Goal: Complete application form

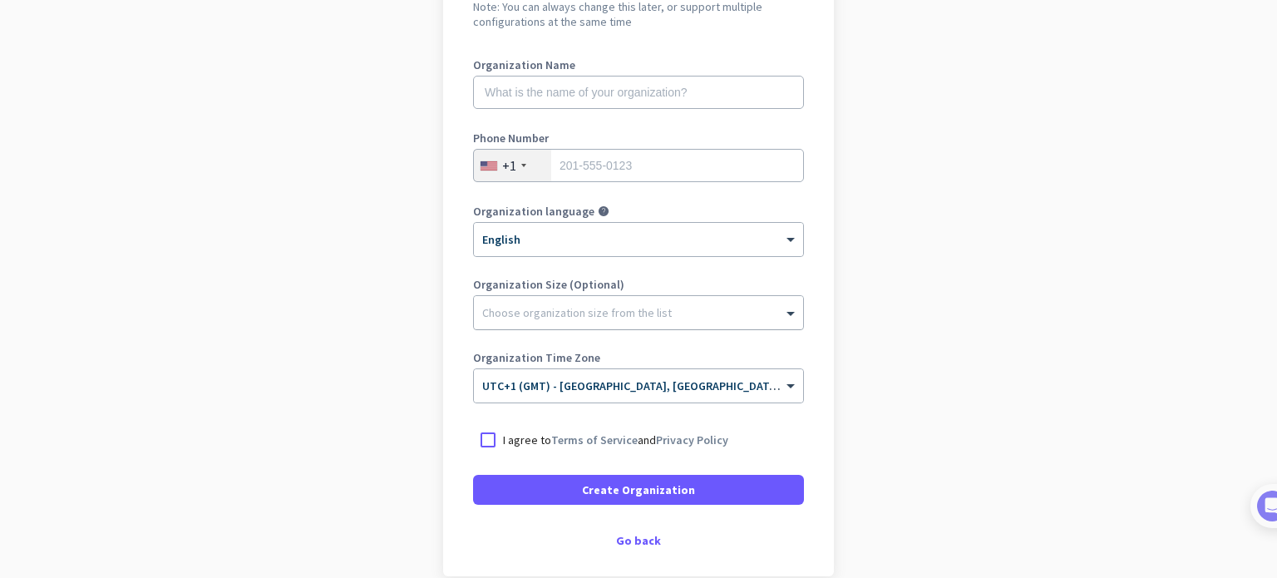
scroll to position [196, 0]
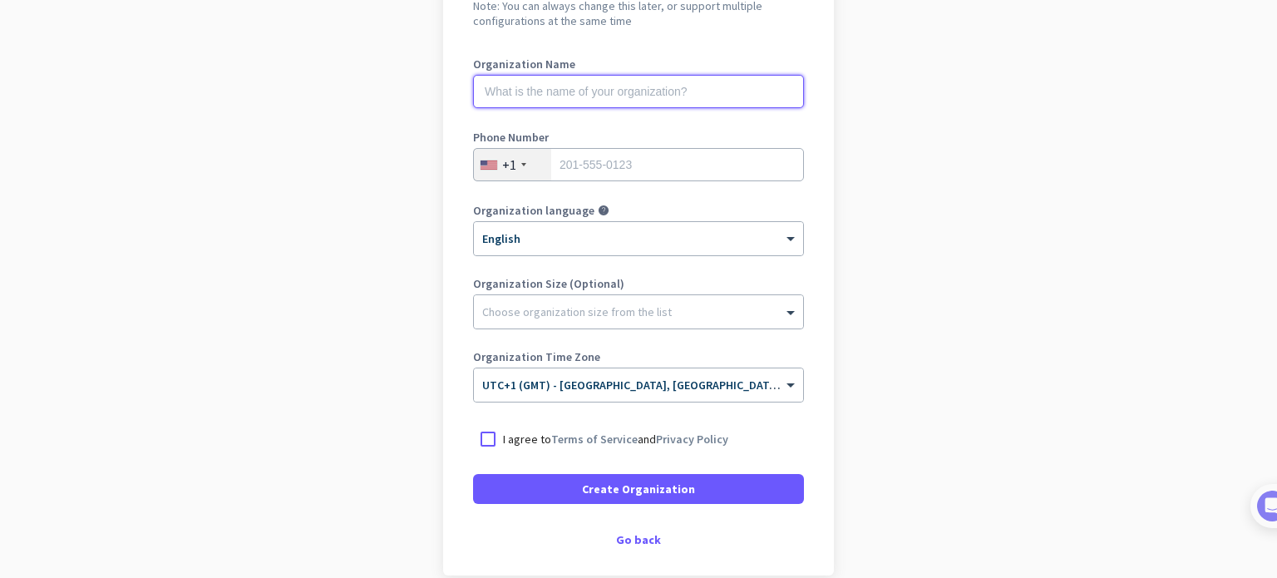
click at [520, 96] on input "text" at bounding box center [638, 91] width 331 height 33
type input "Mecor"
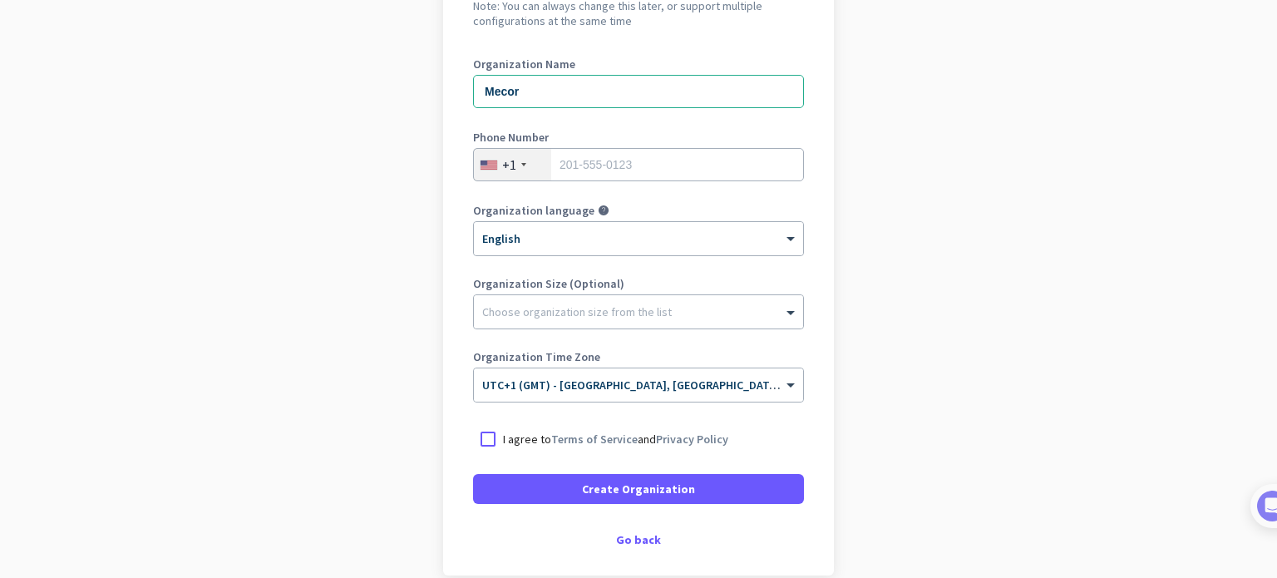
click at [513, 165] on div "+1" at bounding box center [512, 165] width 77 height 32
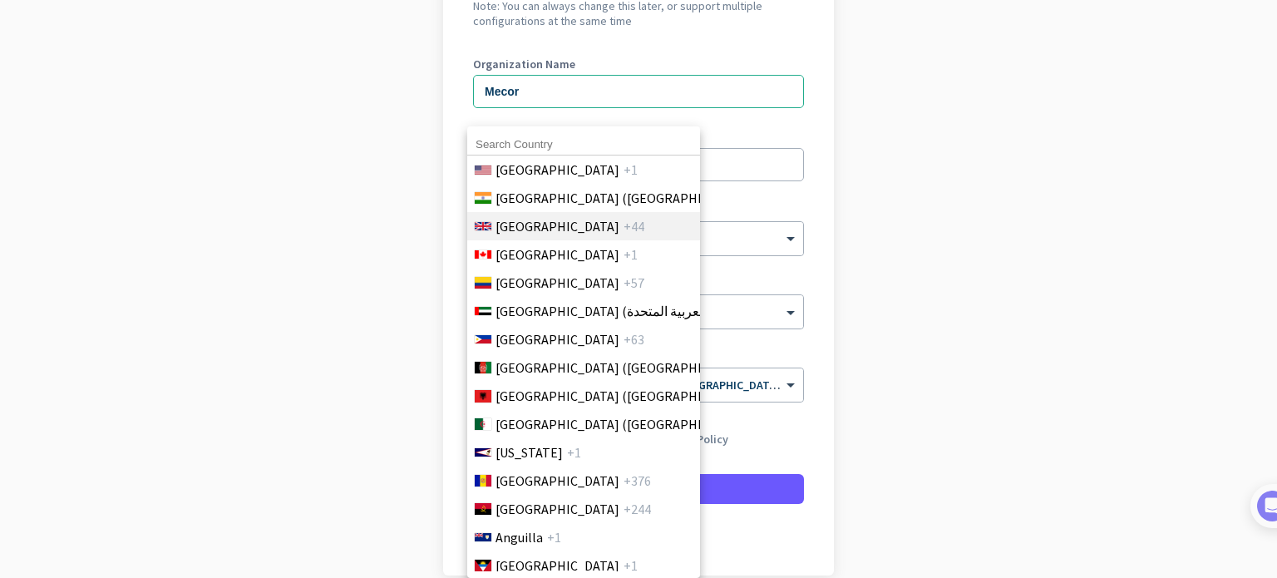
click at [529, 234] on span "[GEOGRAPHIC_DATA]" at bounding box center [557, 226] width 124 height 20
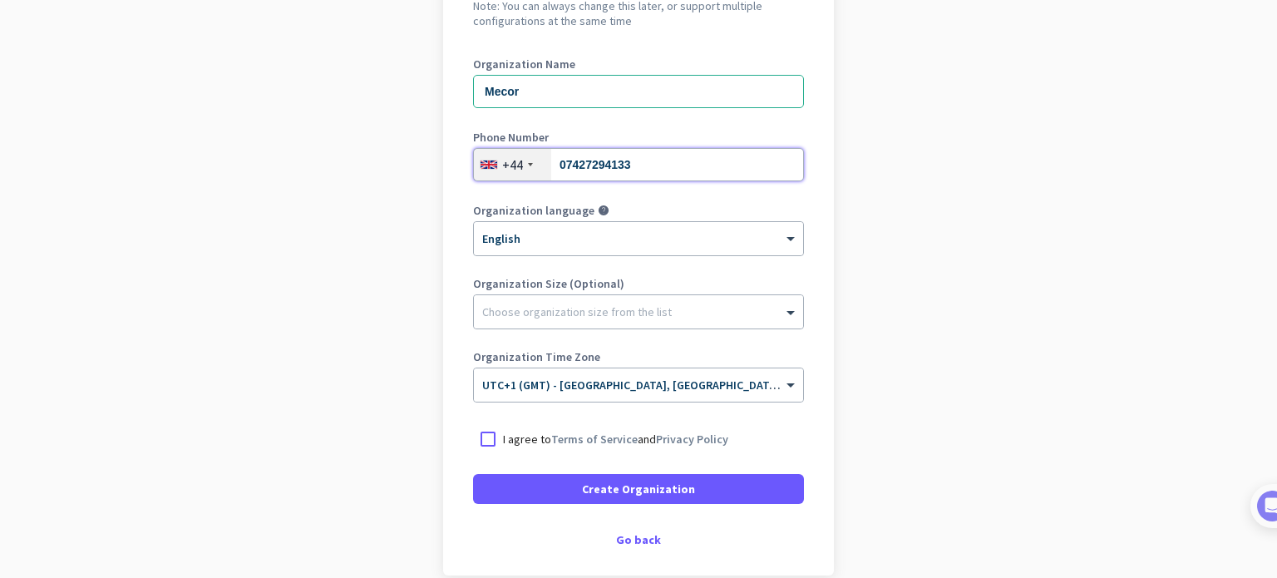
click at [559, 159] on input "07427294133" at bounding box center [638, 164] width 331 height 33
type input "7427294133"
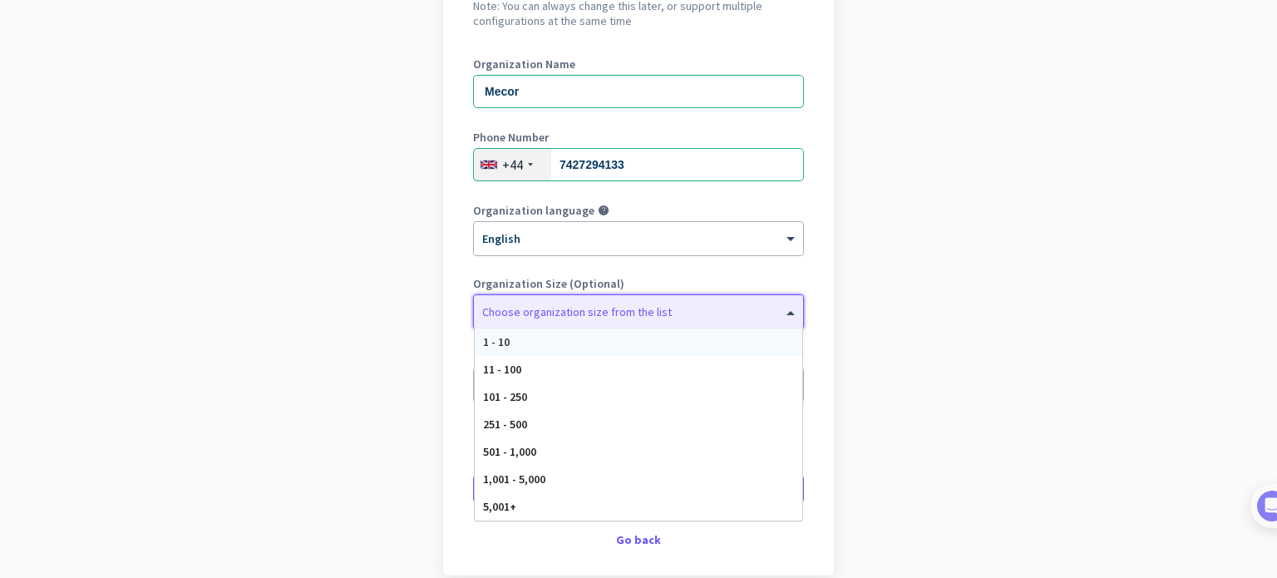
click at [561, 305] on div at bounding box center [638, 307] width 329 height 17
click at [528, 341] on div "1 - 10" at bounding box center [639, 341] width 328 height 27
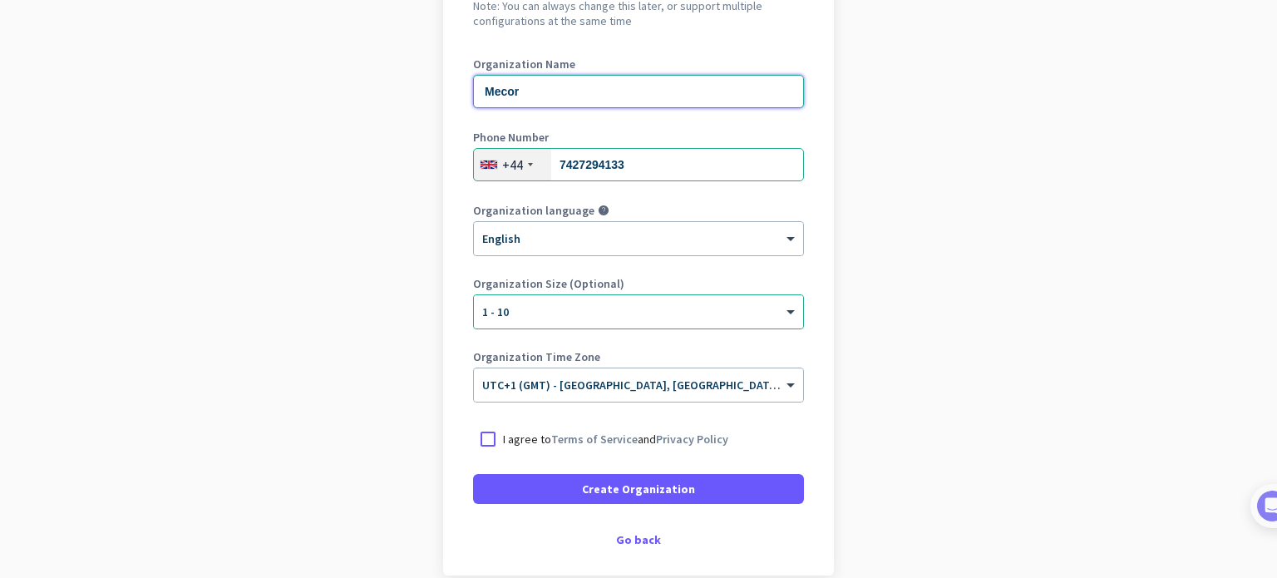
click at [520, 91] on input "Mecor" at bounding box center [638, 91] width 331 height 33
drag, startPoint x: 520, startPoint y: 91, endPoint x: 478, endPoint y: 91, distance: 41.6
drag, startPoint x: 478, startPoint y: 91, endPoint x: 523, endPoint y: 88, distance: 45.0
click at [523, 88] on input "Mecor" at bounding box center [638, 91] width 331 height 33
type input "M"
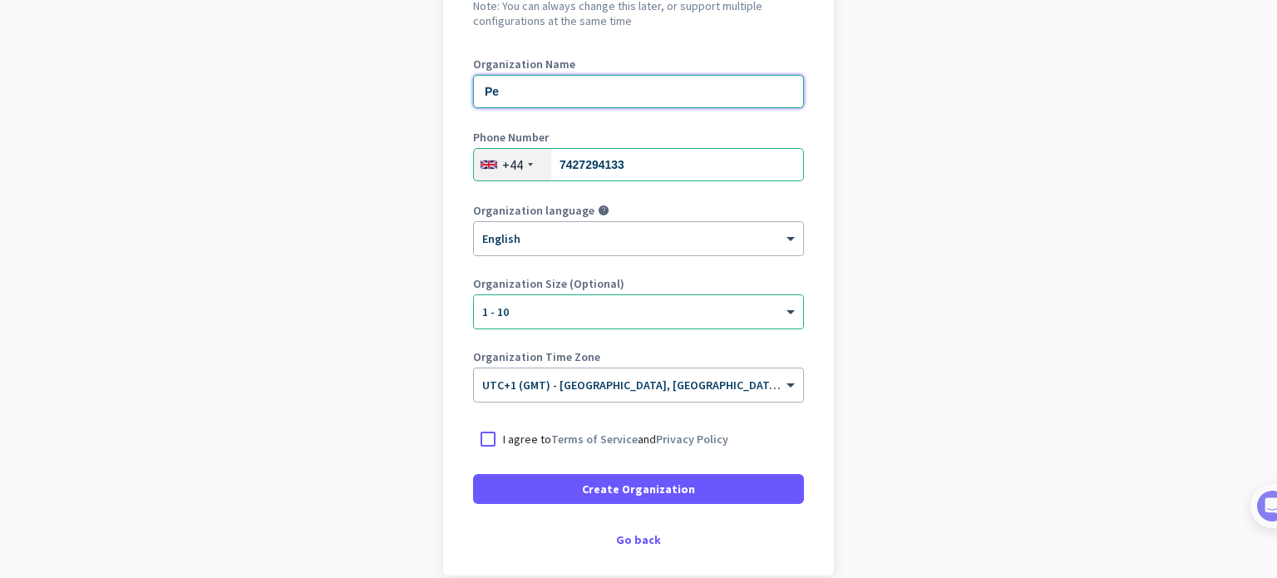
type input "P"
type input "Mecor"
click at [481, 434] on div at bounding box center [488, 439] width 30 height 30
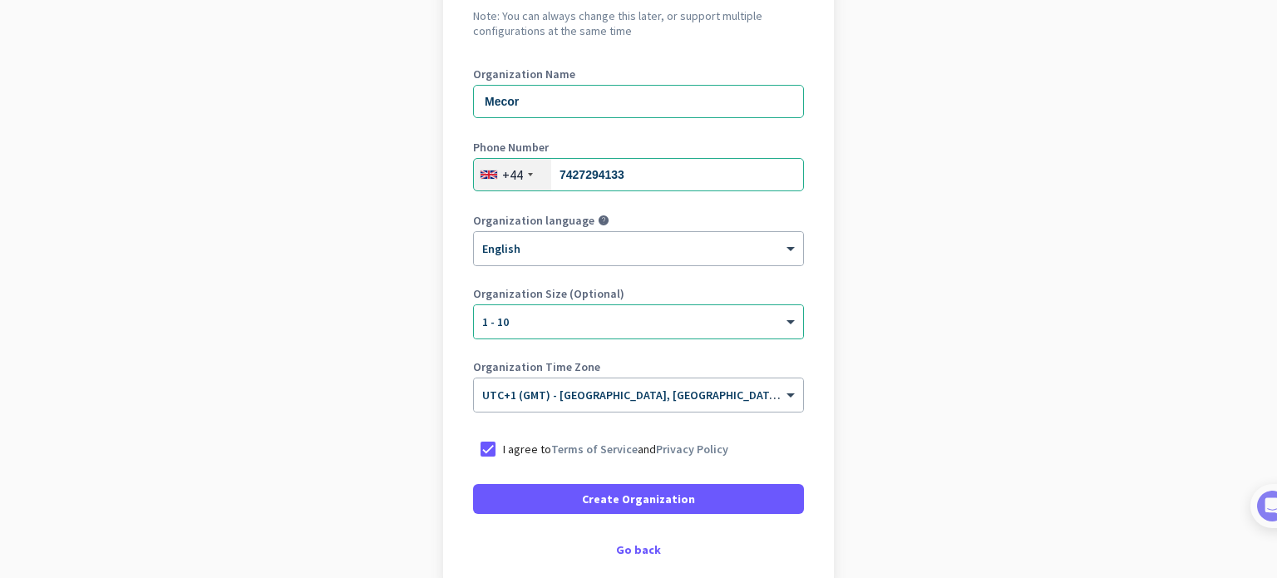
scroll to position [182, 0]
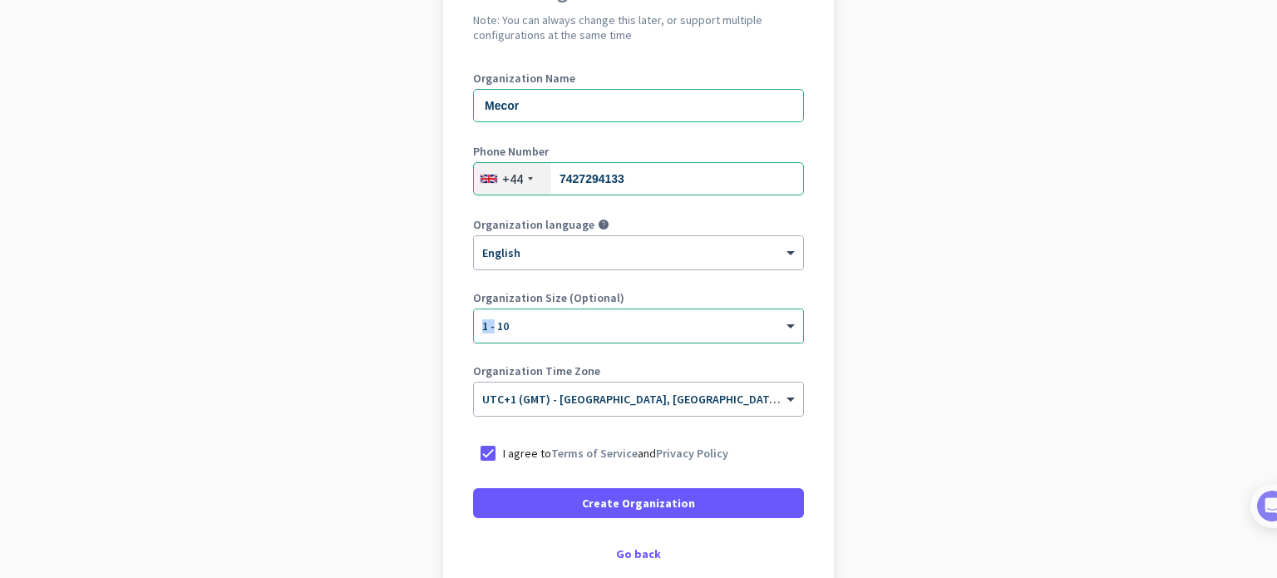
drag, startPoint x: 441, startPoint y: 310, endPoint x: 487, endPoint y: 312, distance: 46.6
click at [487, 312] on div "Create Organization Note: You can always change this later, or support multiple…" at bounding box center [638, 271] width 391 height 637
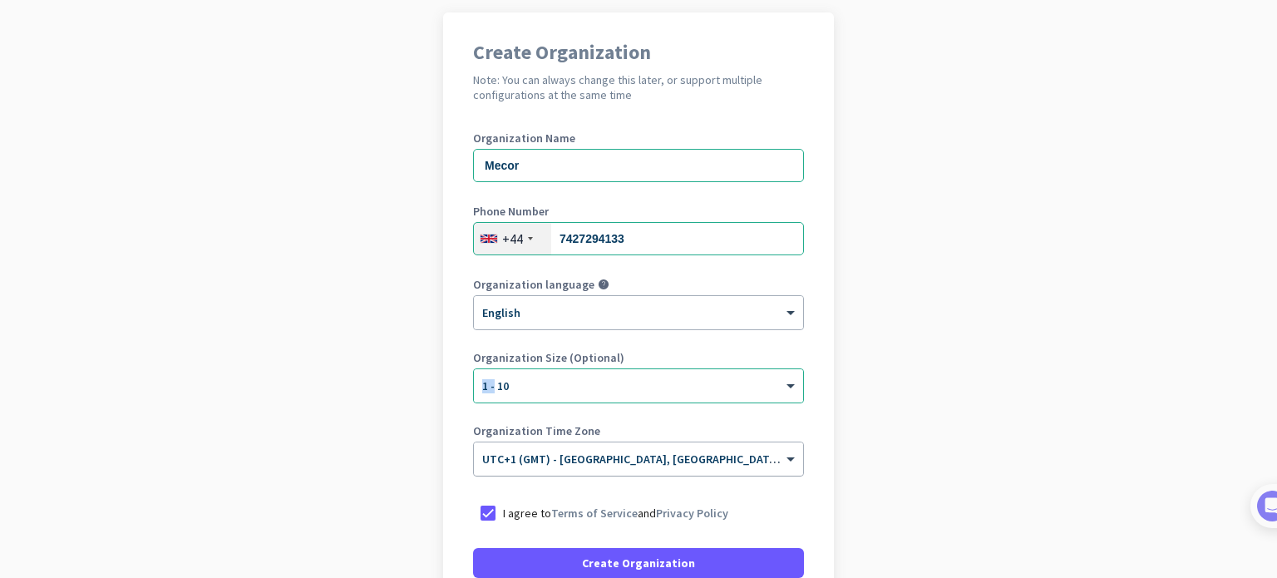
scroll to position [276, 0]
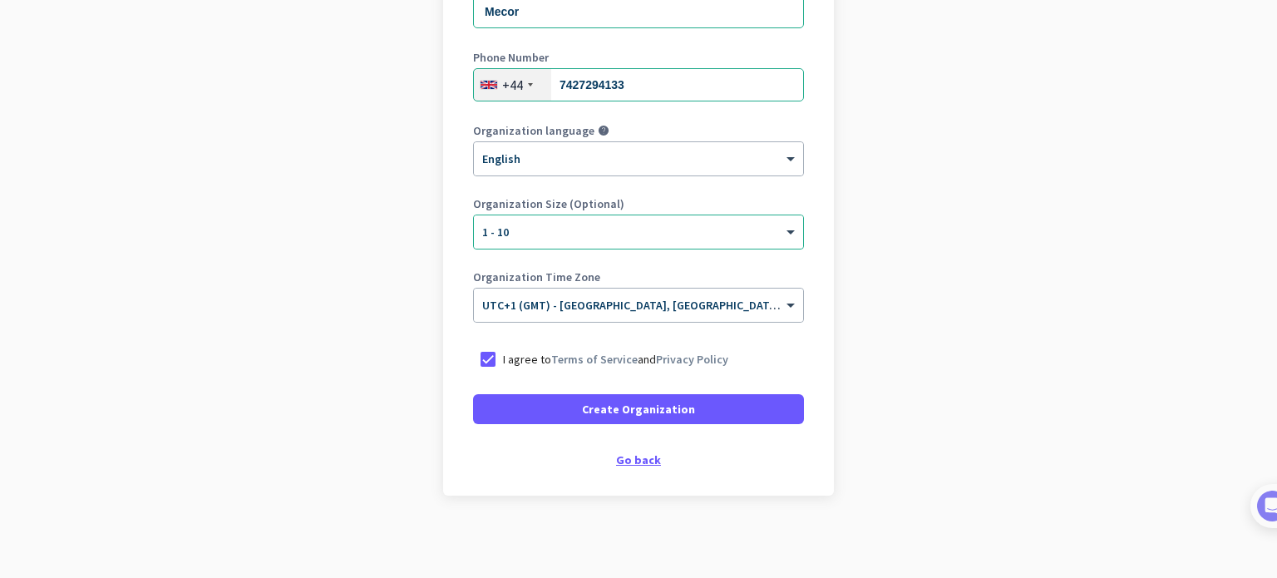
click at [632, 458] on div "Go back" at bounding box center [638, 460] width 331 height 12
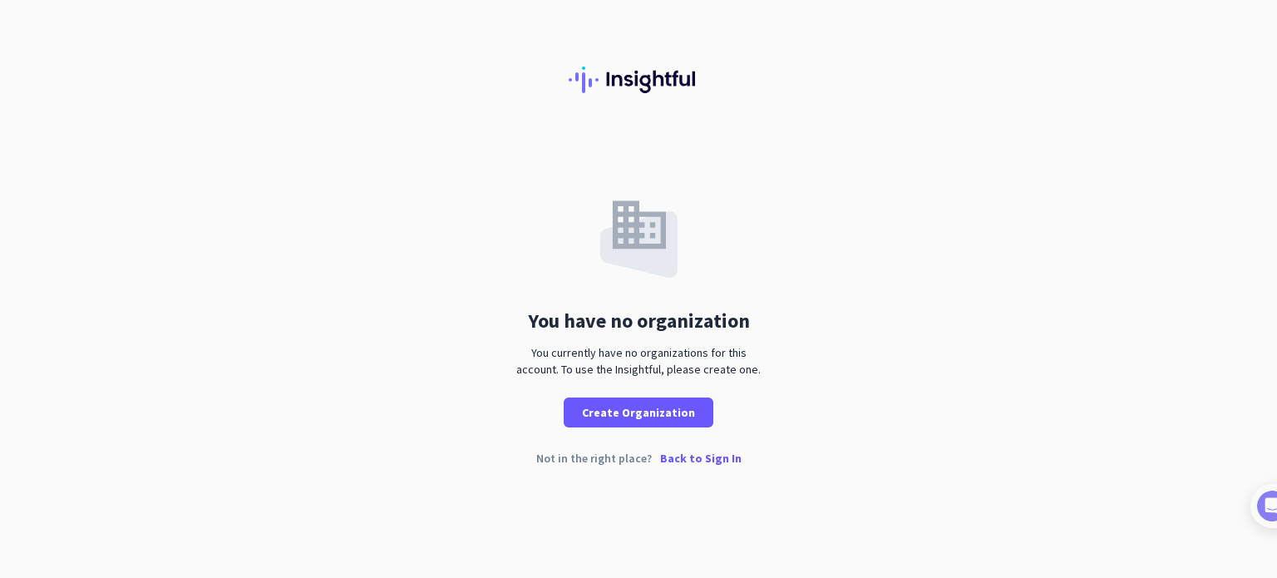
click at [671, 455] on p "Back to Sign In" at bounding box center [700, 458] width 81 height 12
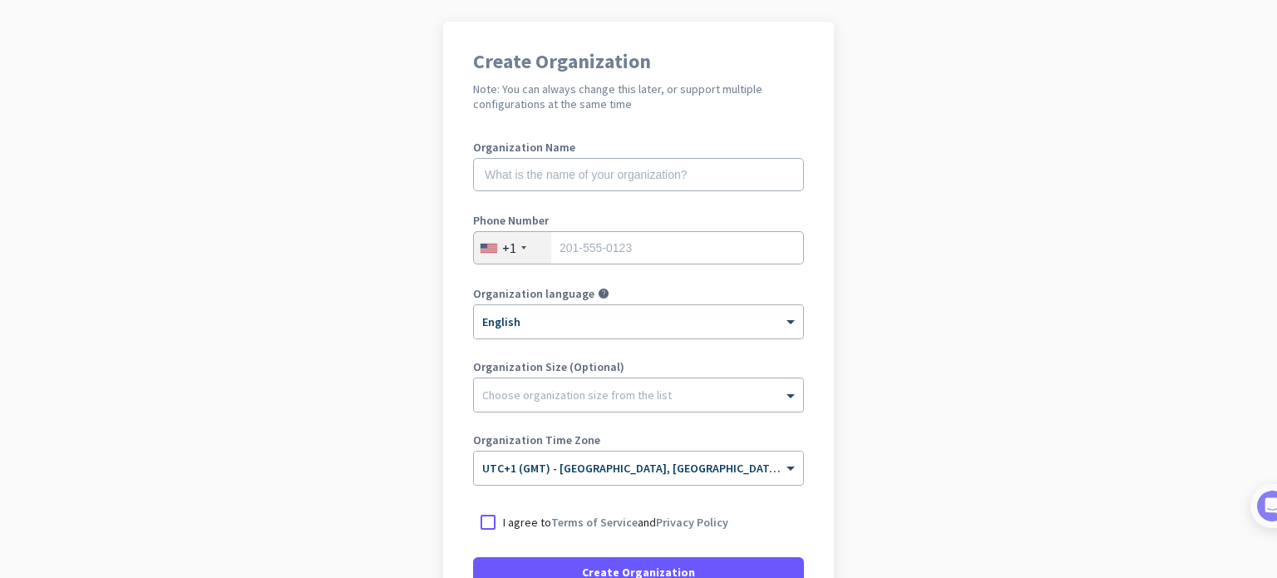
scroll to position [113, 0]
click at [614, 175] on input "text" at bounding box center [638, 174] width 331 height 33
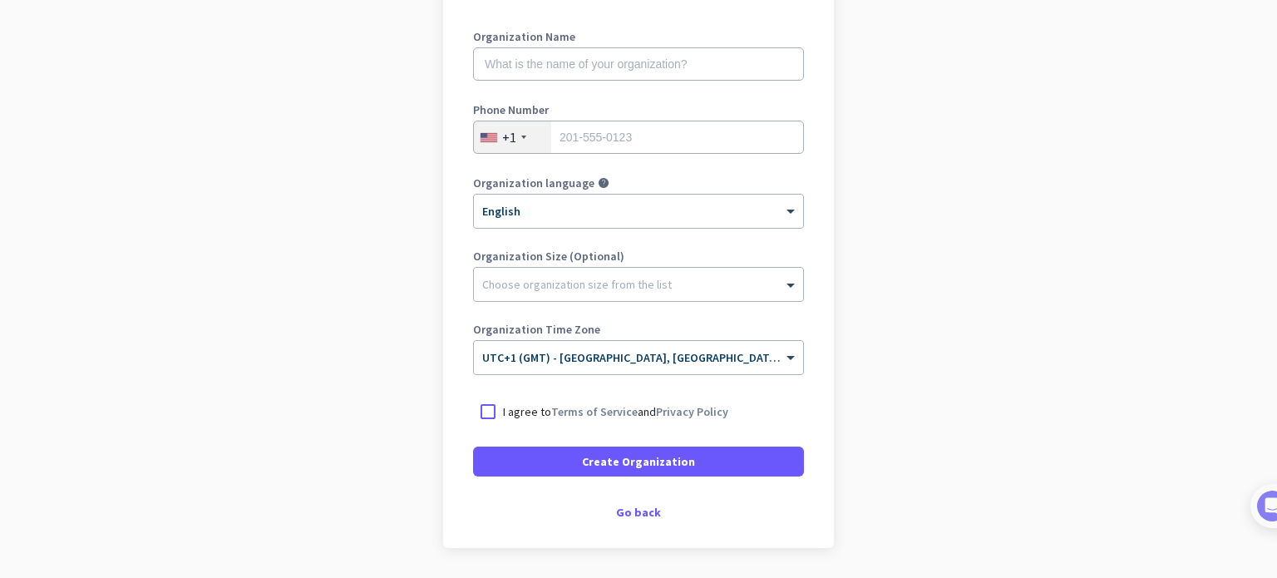
scroll to position [223, 0]
click at [619, 512] on div "Go back" at bounding box center [638, 513] width 331 height 12
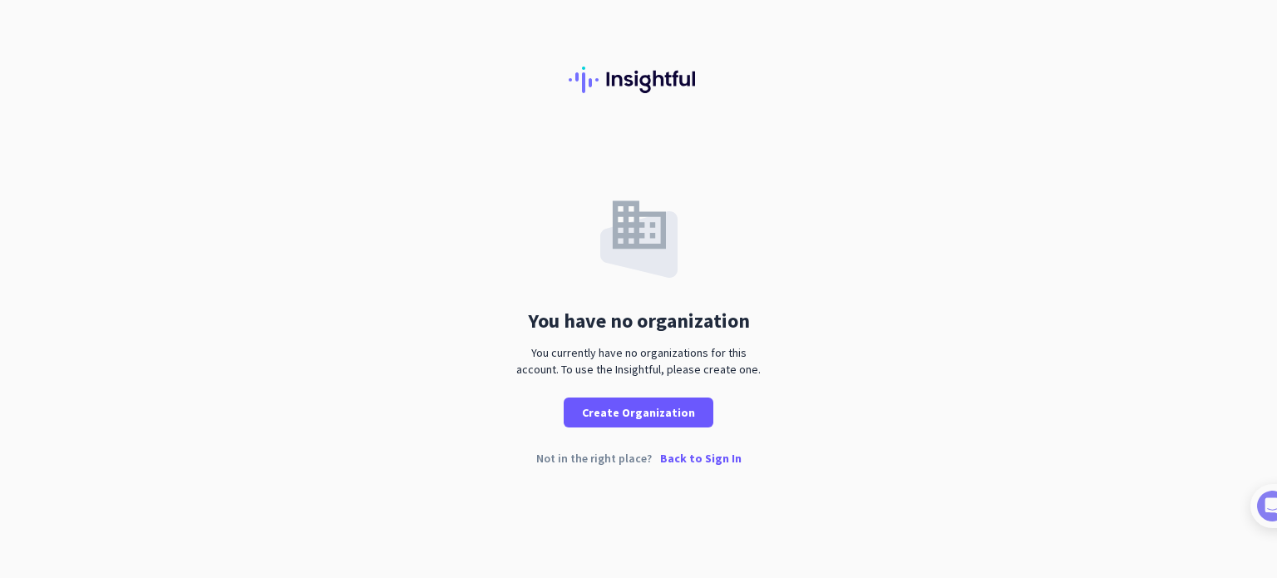
click at [681, 458] on p "Back to Sign In" at bounding box center [700, 458] width 81 height 12
